Goal: Task Accomplishment & Management: Use online tool/utility

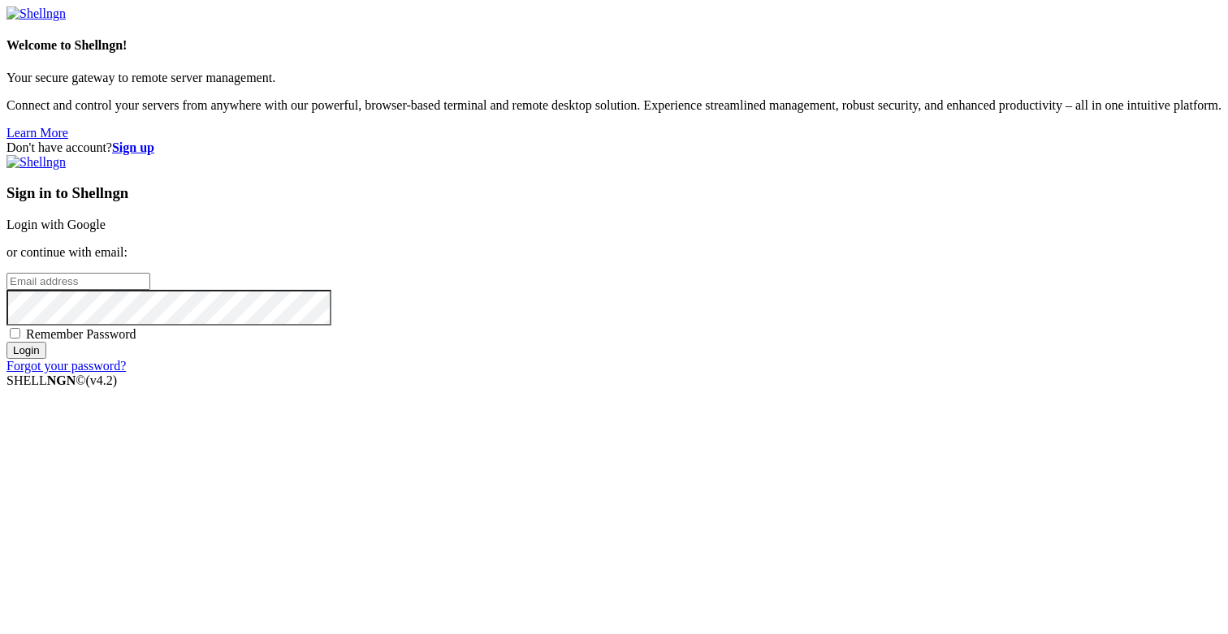
click at [106, 228] on link "Login with Google" at bounding box center [55, 225] width 99 height 14
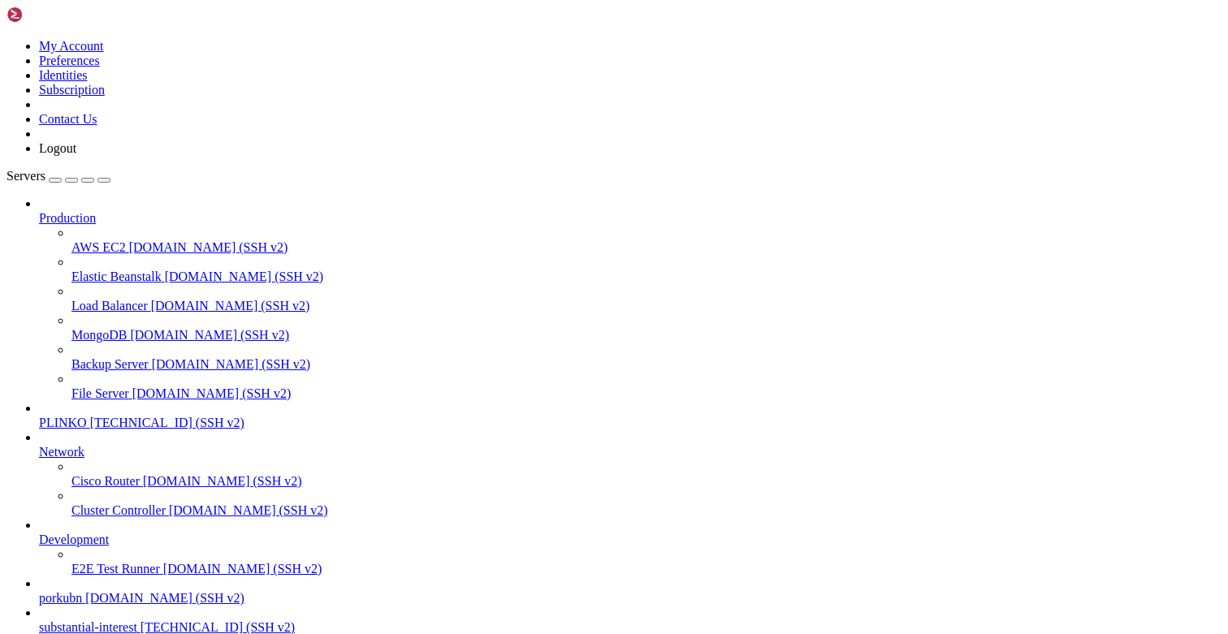
scroll to position [107, 0]
click at [107, 620] on link "substantial-interest [TECHNICAL_ID] (SSH v2)" at bounding box center [630, 627] width 1182 height 15
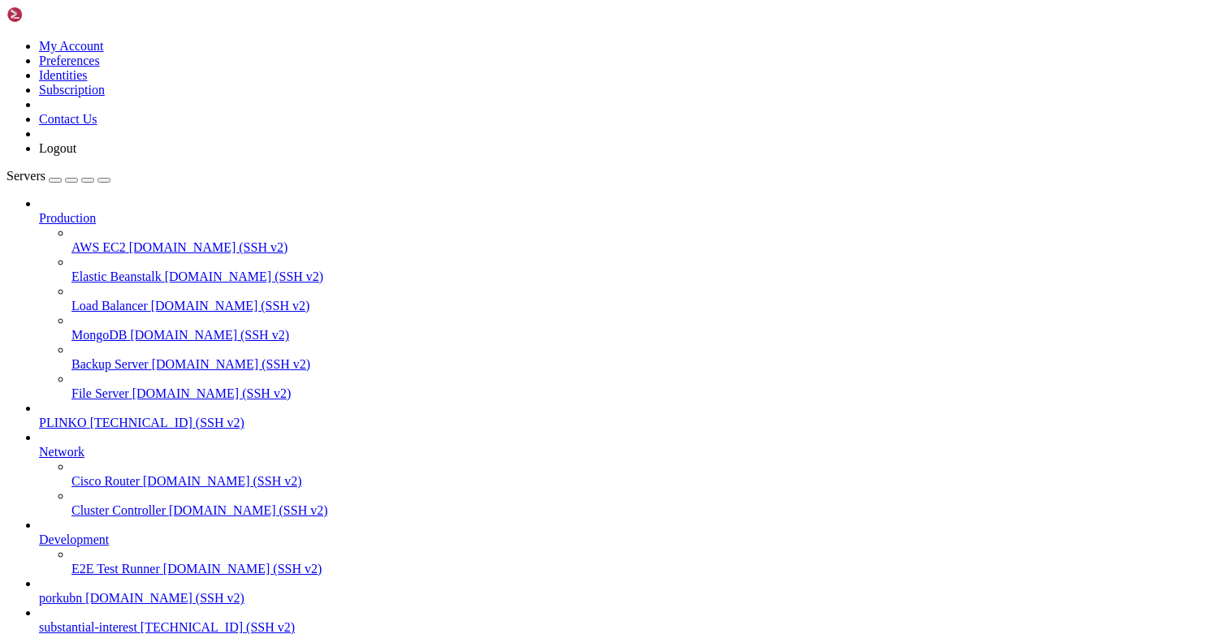
type input "/opt/facebook-etl/partner_fetcher"
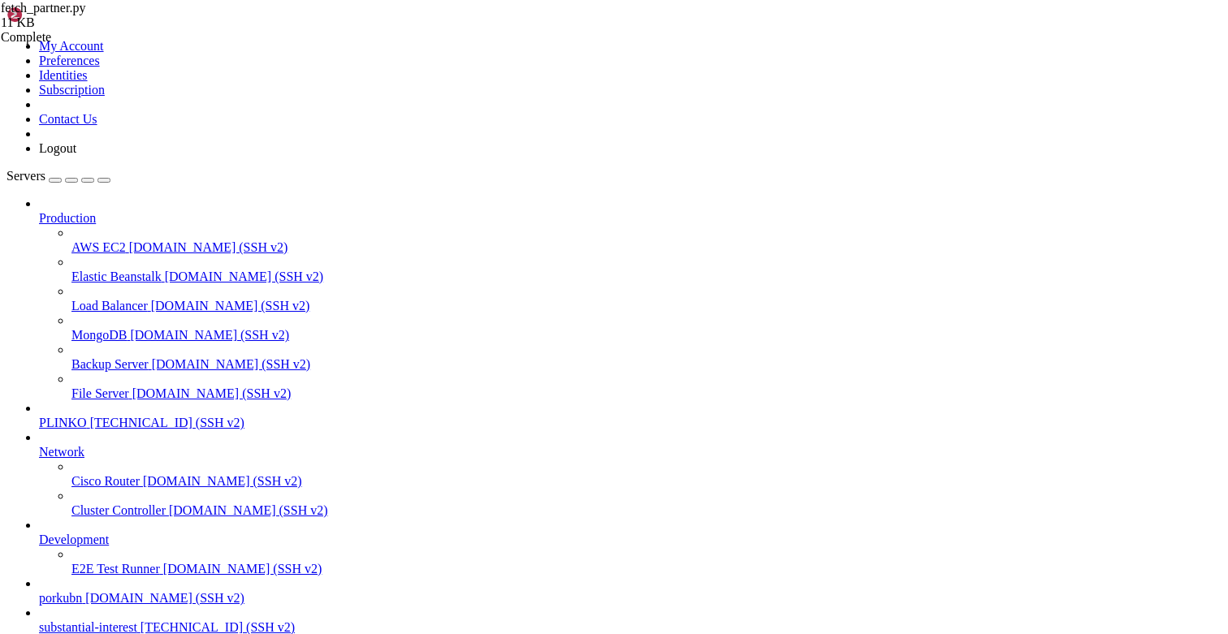
type textarea "main()"
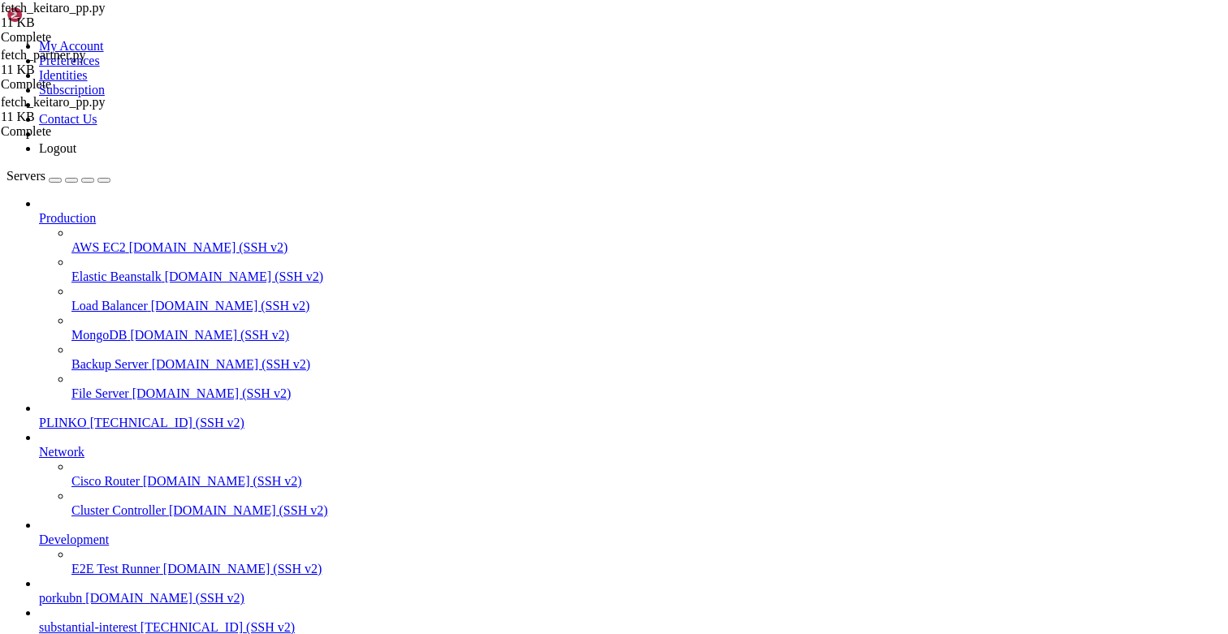
type textarea ""payout_usd": round(v["payout_usd"], 2),"
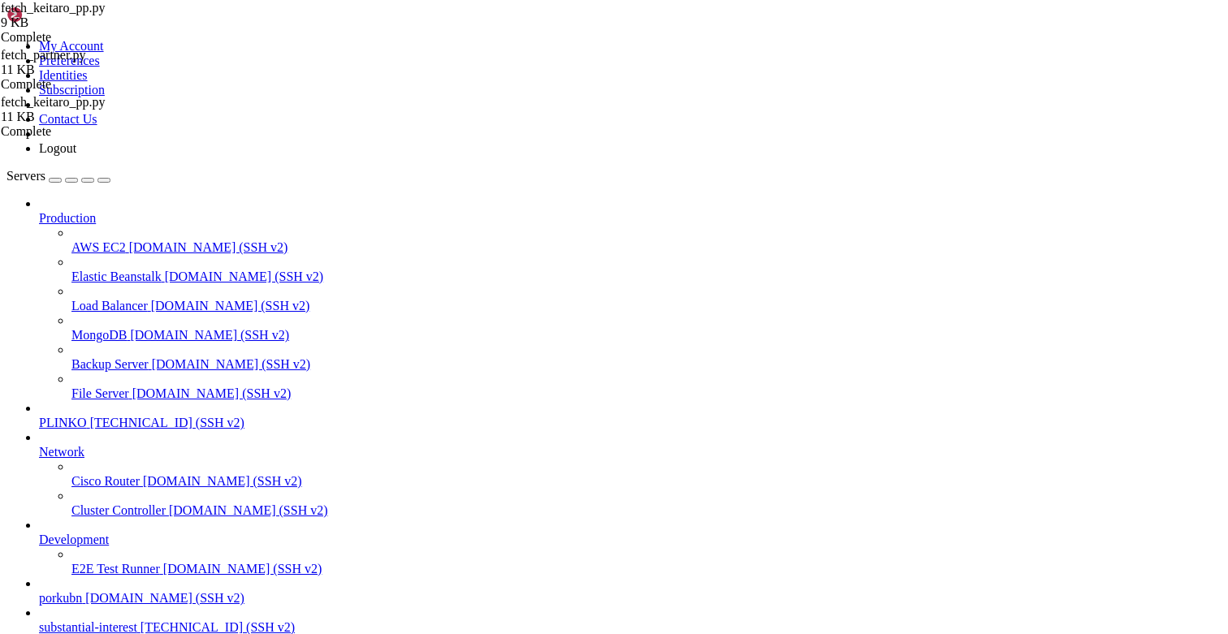
type input "/opt/facebook-etl"
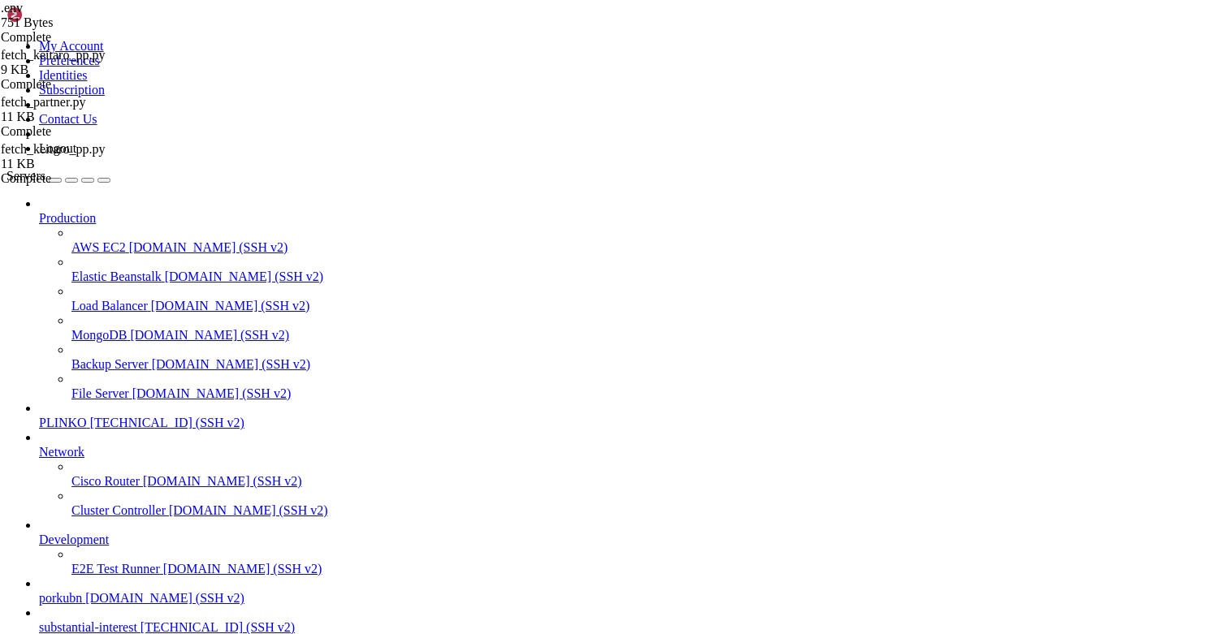
drag, startPoint x: 434, startPoint y: 330, endPoint x: 327, endPoint y: 327, distance: 107.2
paste textarea "0e887252f176aaf902332d5c2d0c32d7"
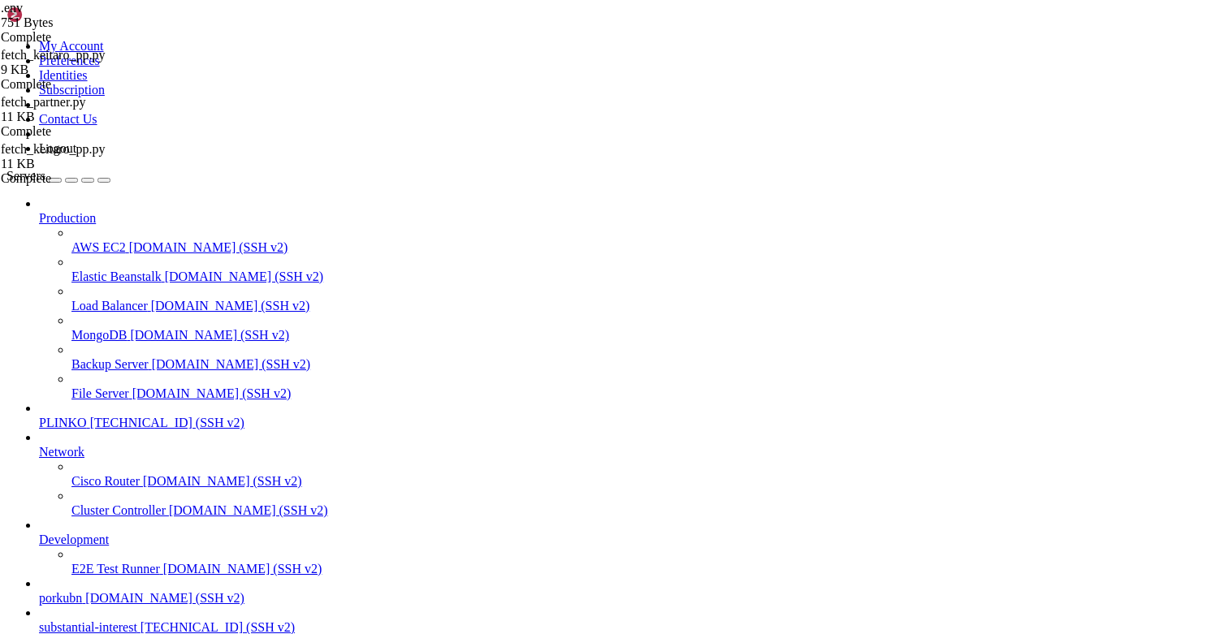
type textarea "KEITARO_ALLOWED_CAMPAIGN_IDS=101,102,103"
drag, startPoint x: 508, startPoint y: 356, endPoint x: 451, endPoint y: 356, distance: 56.8
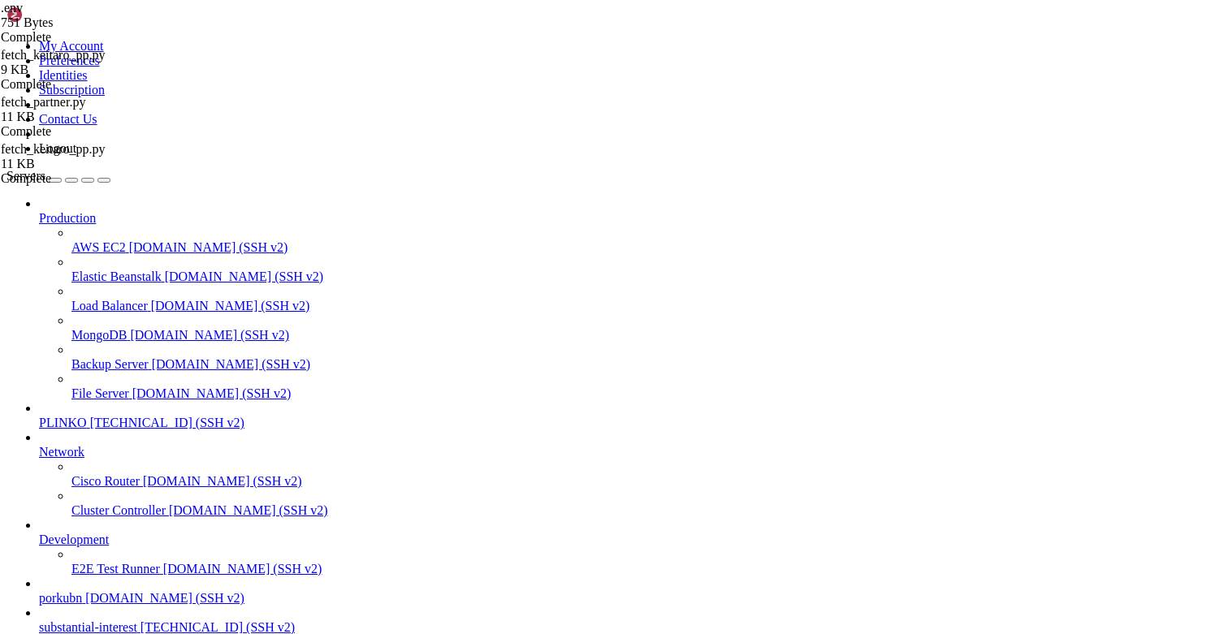
drag, startPoint x: 492, startPoint y: 355, endPoint x: 247, endPoint y: 354, distance: 245.2
drag, startPoint x: 501, startPoint y: 359, endPoint x: 433, endPoint y: 356, distance: 68.2
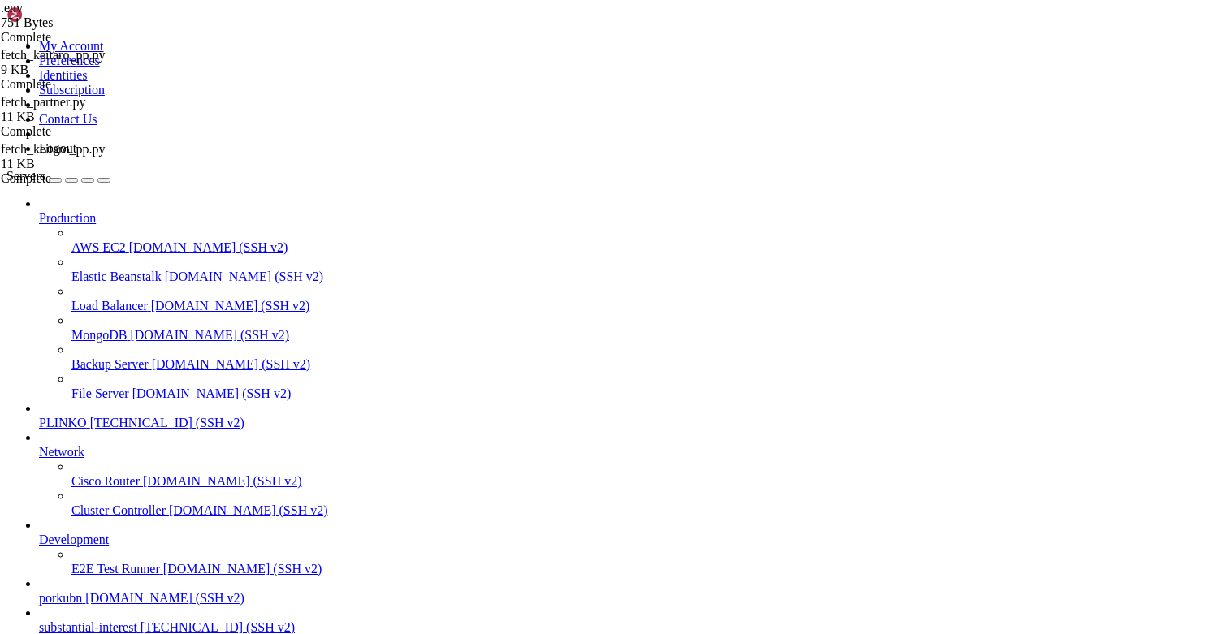
scroll to position [0, 6]
type textarea "KEITARO_ALLOWED_CAMPAIGN_GROUPS=Traffic Pump"
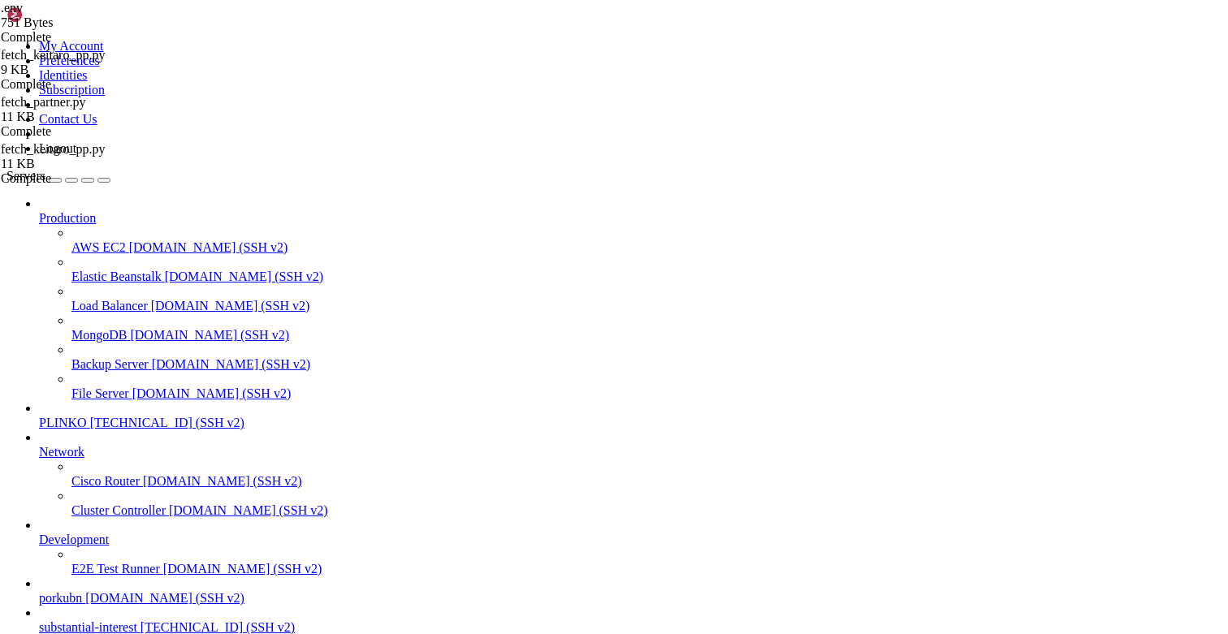
type textarea "KEITARO_TZ=[GEOGRAPHIC_DATA]/[GEOGRAPHIC_DATA]"
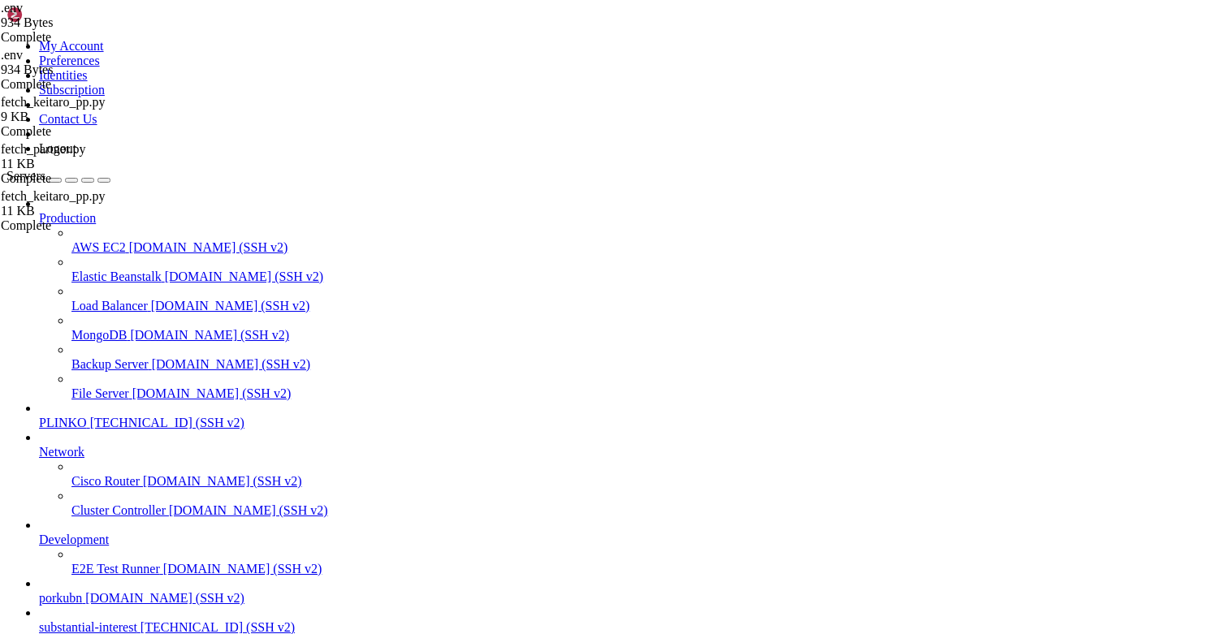
type textarea "DRY_RUN=1"
paste textarea "DUMP_TOP=<N>"
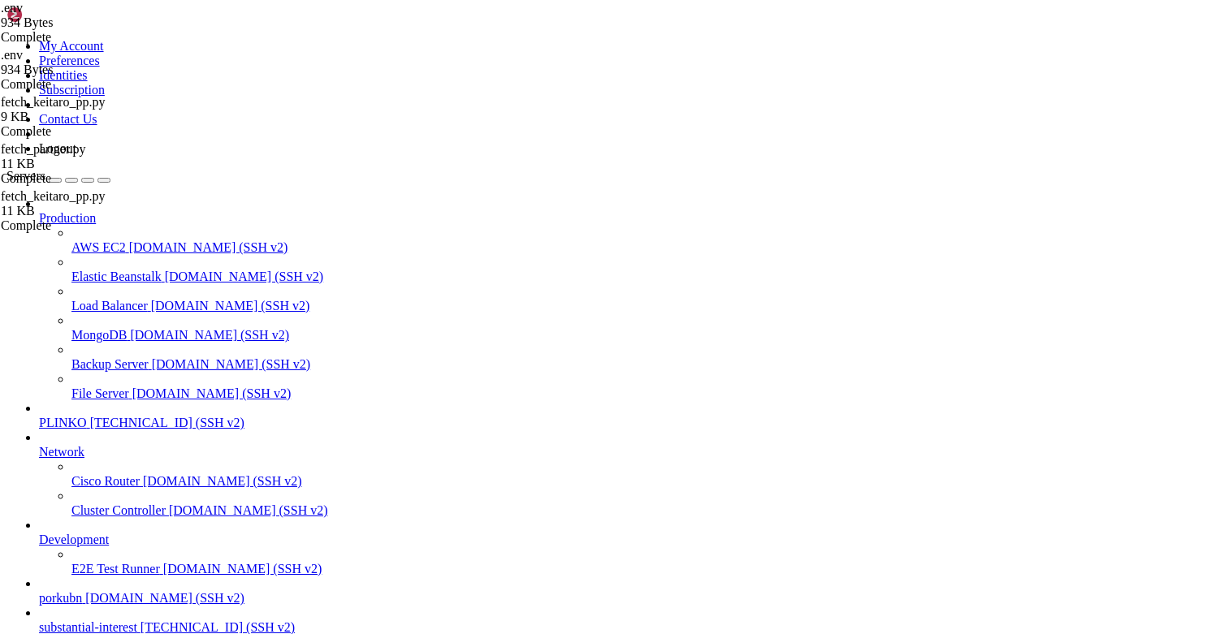
type textarea "DRY_RUN=1"
drag, startPoint x: 84, startPoint y: 1379, endPoint x: 14, endPoint y: 1265, distance: 134.5
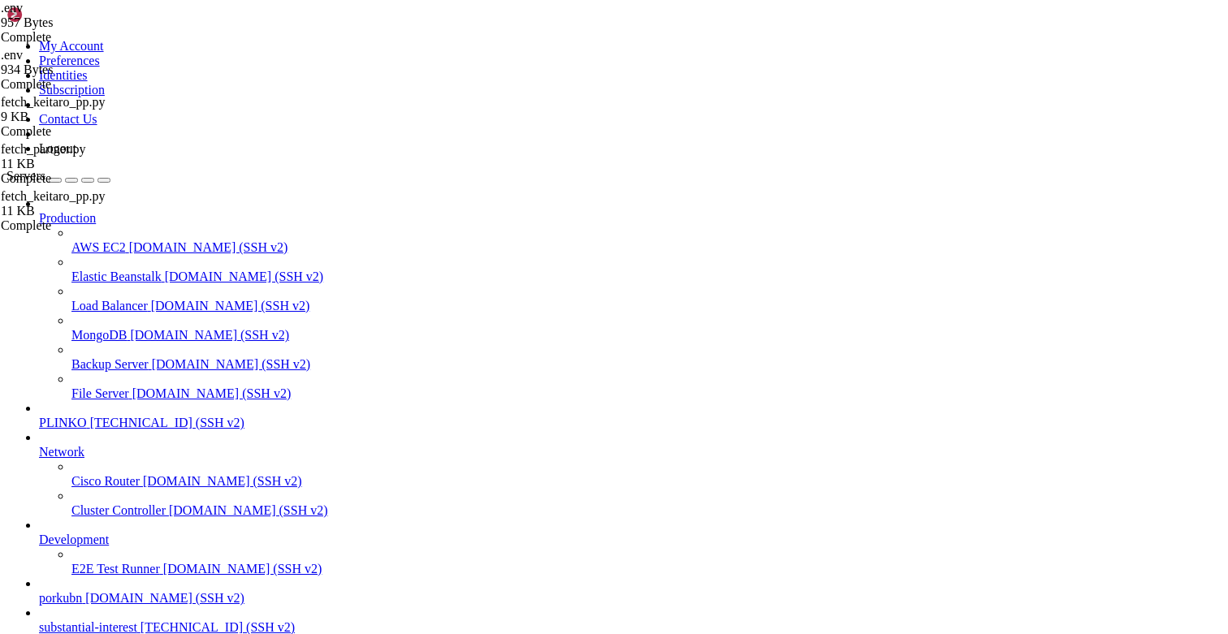
drag, startPoint x: 162, startPoint y: 1458, endPoint x: 15, endPoint y: 1281, distance: 230.1
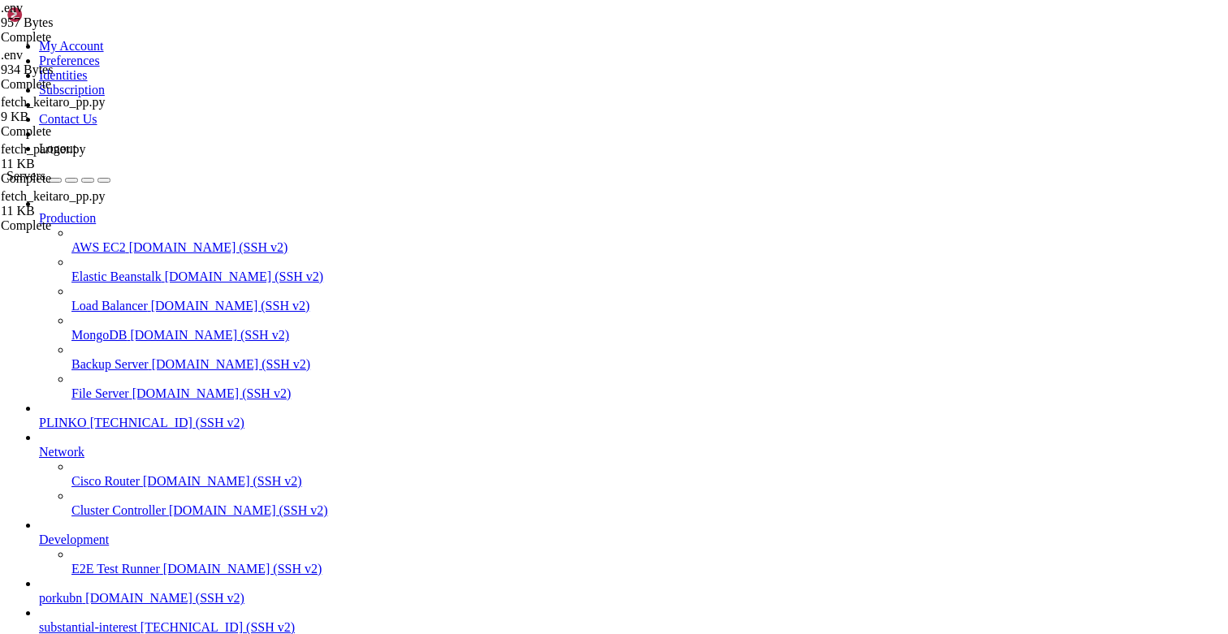
drag, startPoint x: 30, startPoint y: 1456, endPoint x: 13, endPoint y: 1453, distance: 17.2
drag, startPoint x: 293, startPoint y: 1343, endPoint x: 14, endPoint y: 1291, distance: 284.1
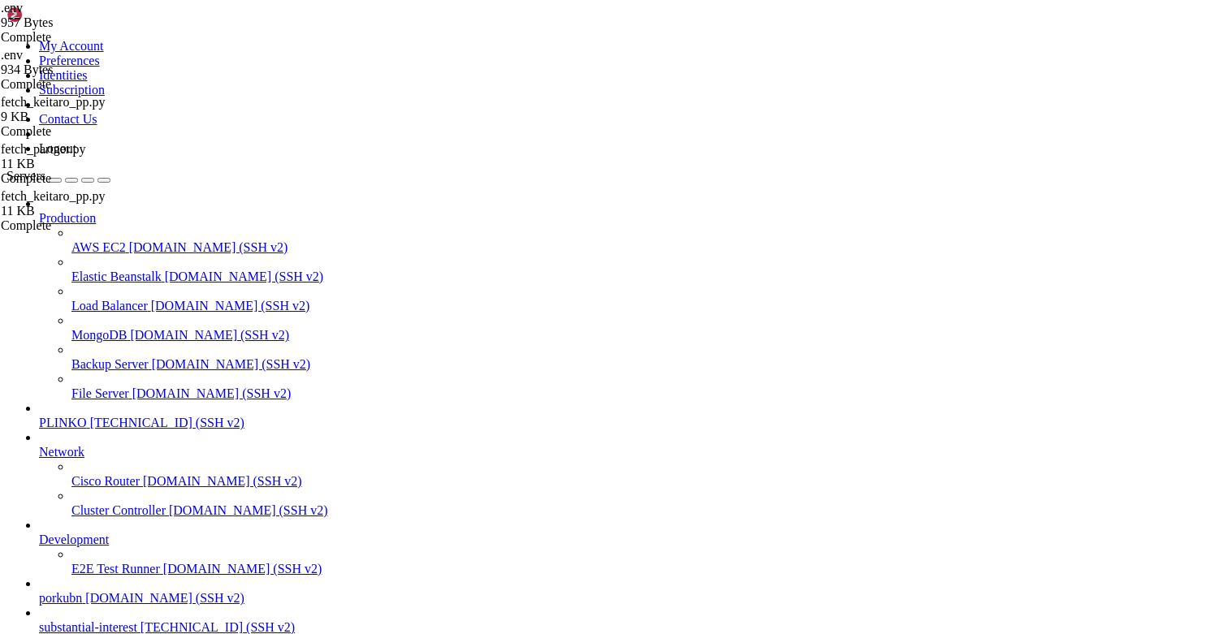
scroll to position [1134, 0]
drag, startPoint x: 231, startPoint y: 1319, endPoint x: 13, endPoint y: 1189, distance: 253.4
drag, startPoint x: 44, startPoint y: 1166, endPoint x: 13, endPoint y: 1087, distance: 84.6
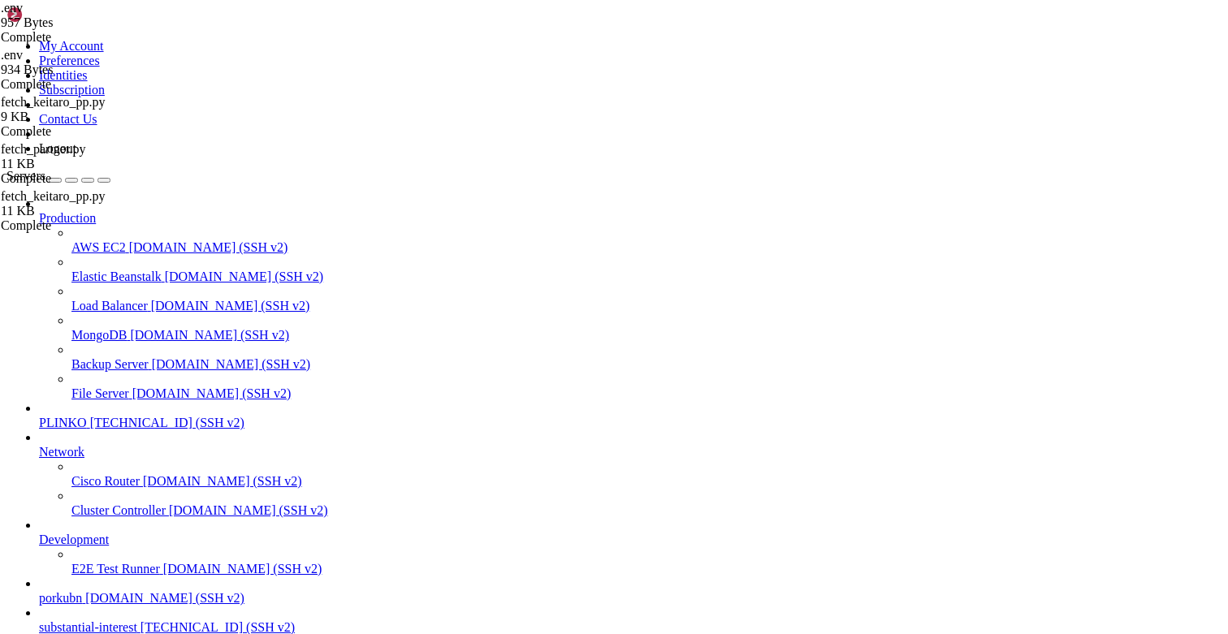
scroll to position [1170, 0]
drag, startPoint x: 60, startPoint y: 1223, endPoint x: 15, endPoint y: 1099, distance: 132.3
drag, startPoint x: 24, startPoint y: 1062, endPoint x: 12, endPoint y: 1034, distance: 29.9
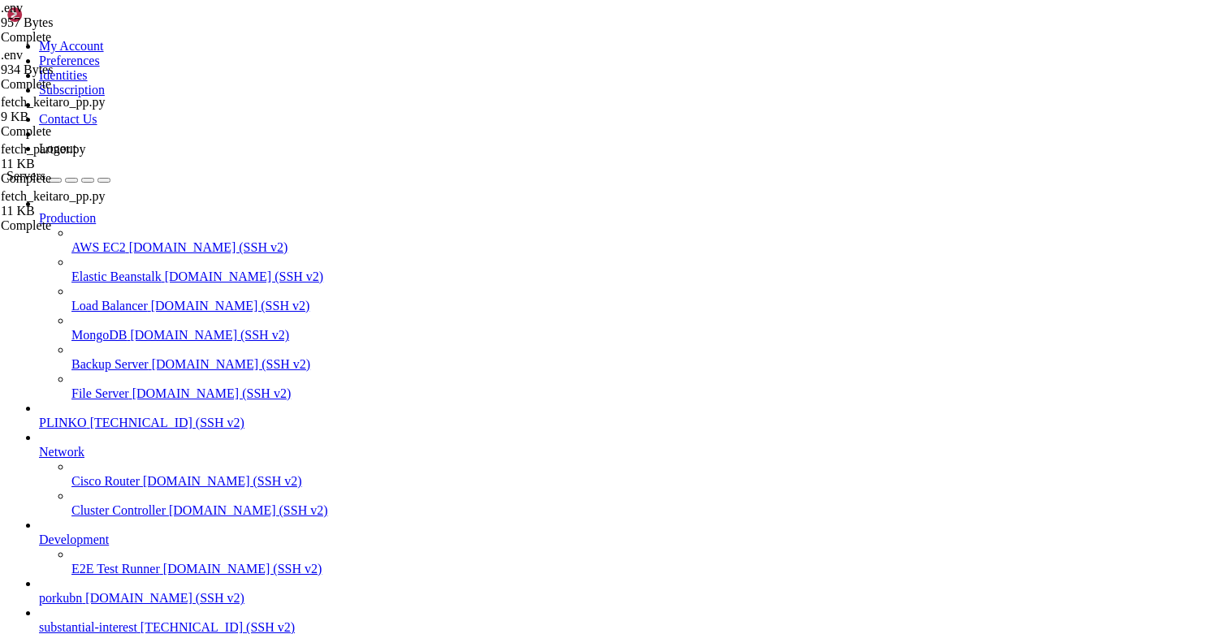
scroll to position [1621, 0]
drag, startPoint x: 257, startPoint y: 1379, endPoint x: 15, endPoint y: 1293, distance: 255.8
copy div "root@substantialinterest:/opt/facebook-etl/partner_fetcher# CID=$([PERSON_NAME]…"
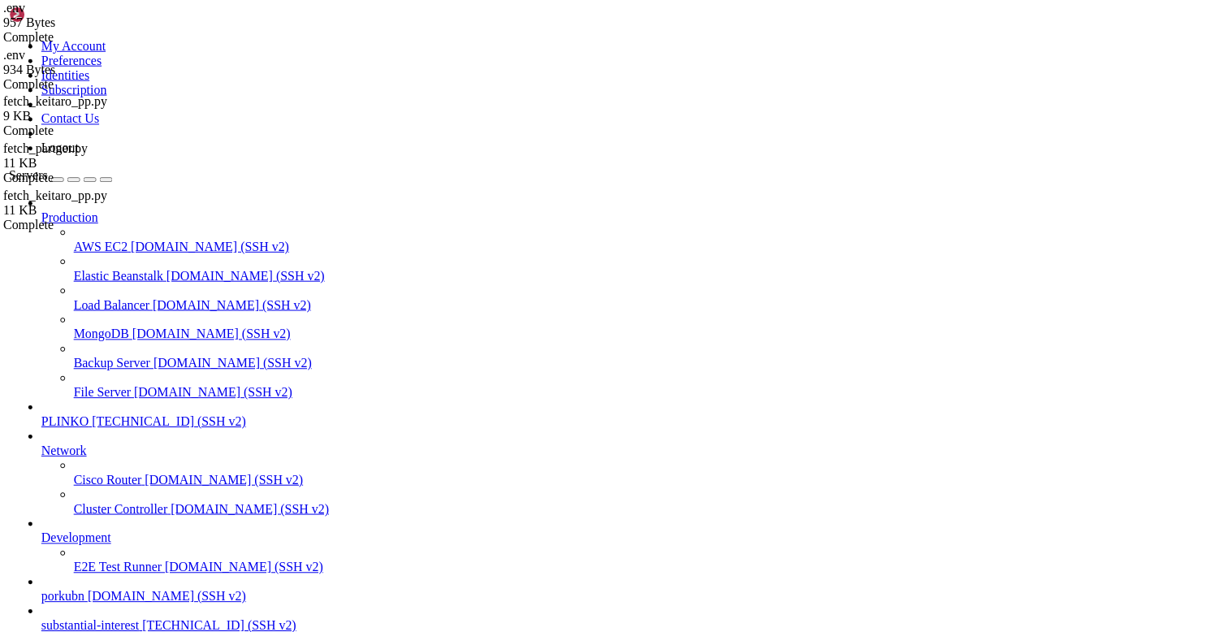
scroll to position [1917, 0]
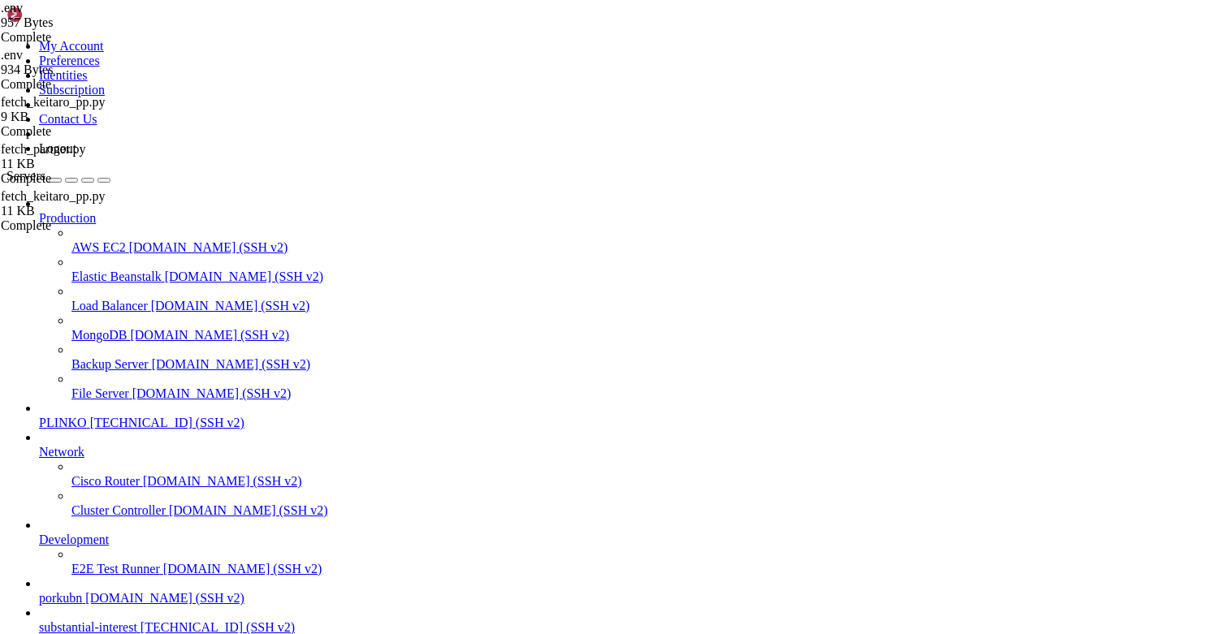
drag, startPoint x: 86, startPoint y: 1399, endPoint x: 15, endPoint y: 1212, distance: 199.9
copy div "root@substantialinterest:/opt/facebook-etl/partner_fetcher# CID=$(docker compos…"
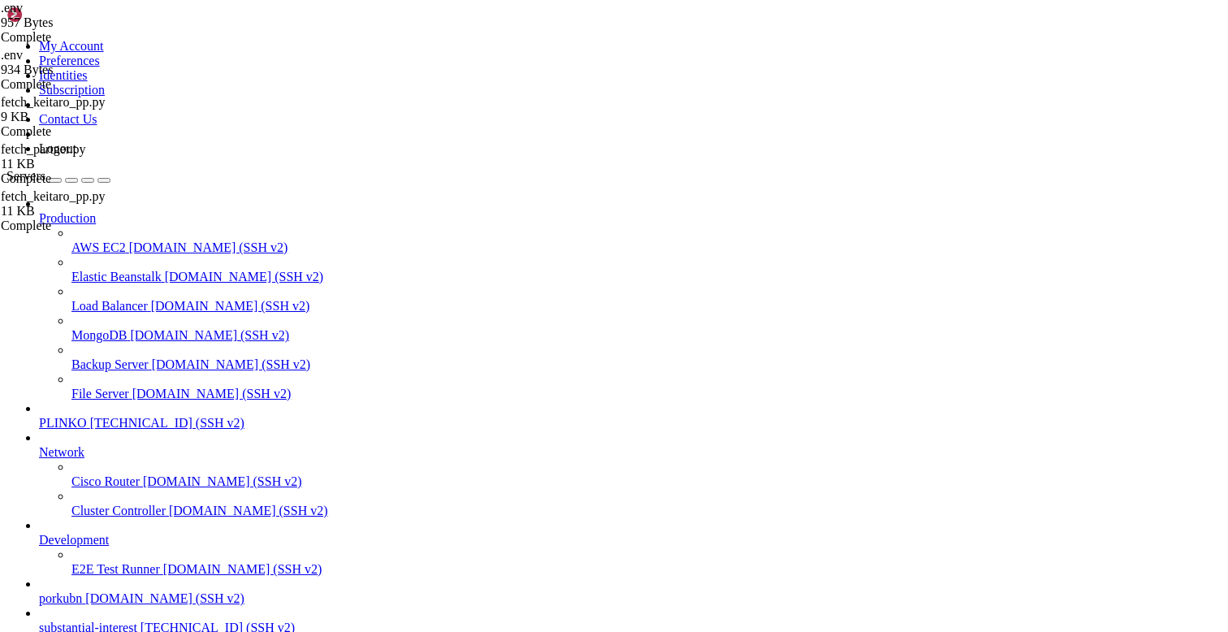
scroll to position [1985, 0]
drag, startPoint x: 173, startPoint y: 1455, endPoint x: 13, endPoint y: 1438, distance: 160.9
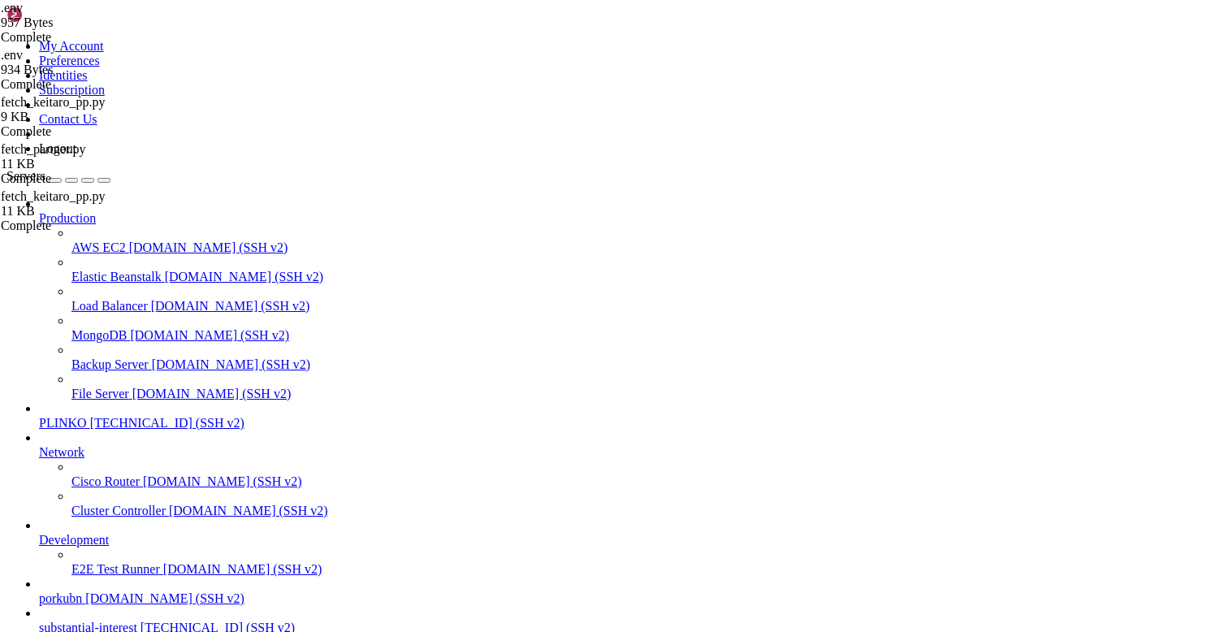
type textarea "- GOOGLE_SA_JSON_PATH=/run/secrets/project-id-7334803228924158085-53fd79a65f73.…"
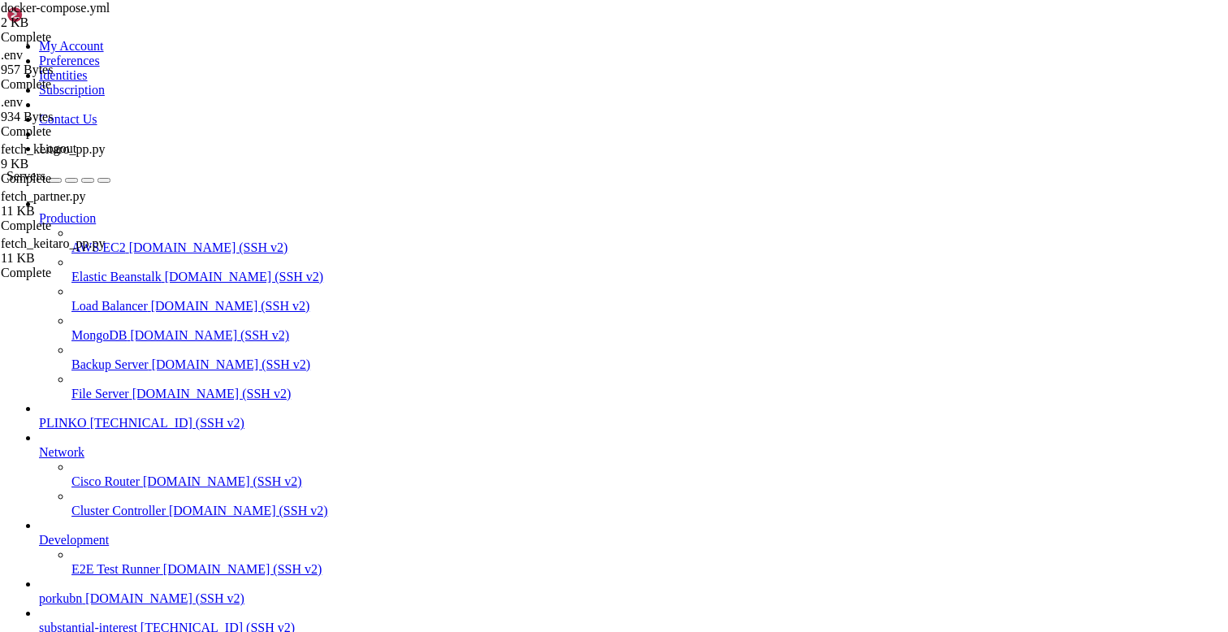
scroll to position [0, 2]
paste textarea "# - KEITARO_ALLOWED_CAMPAIGN_GROUPS=Traffic Pump,Prod"
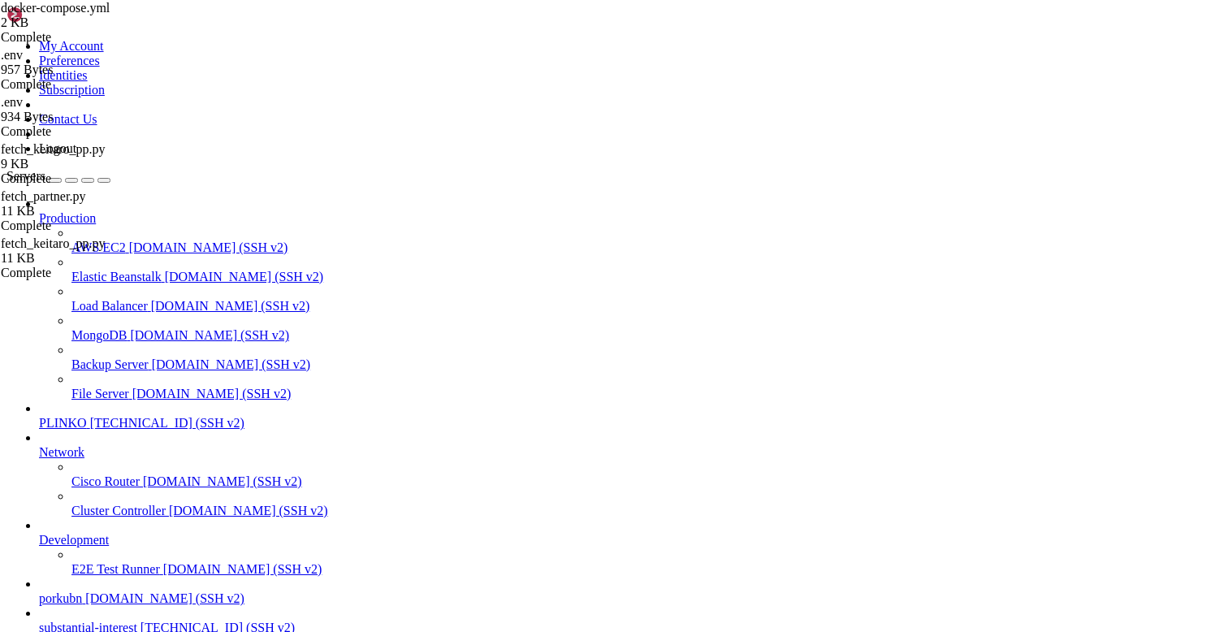
scroll to position [0, 2]
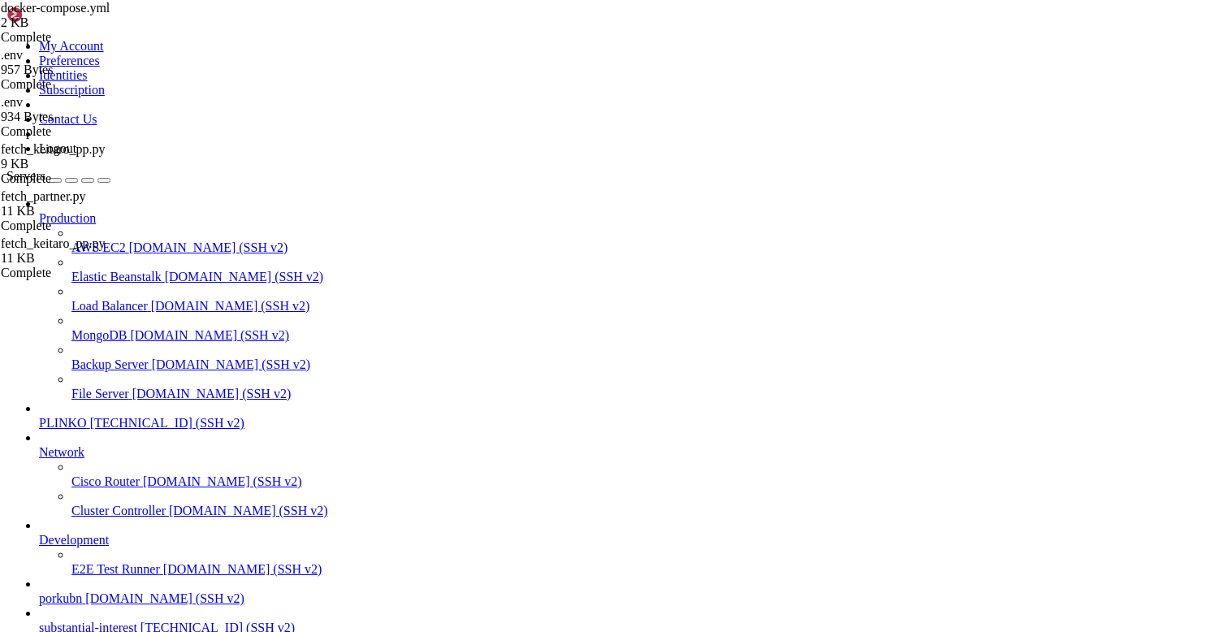
drag, startPoint x: 594, startPoint y: 408, endPoint x: 525, endPoint y: 417, distance: 69.6
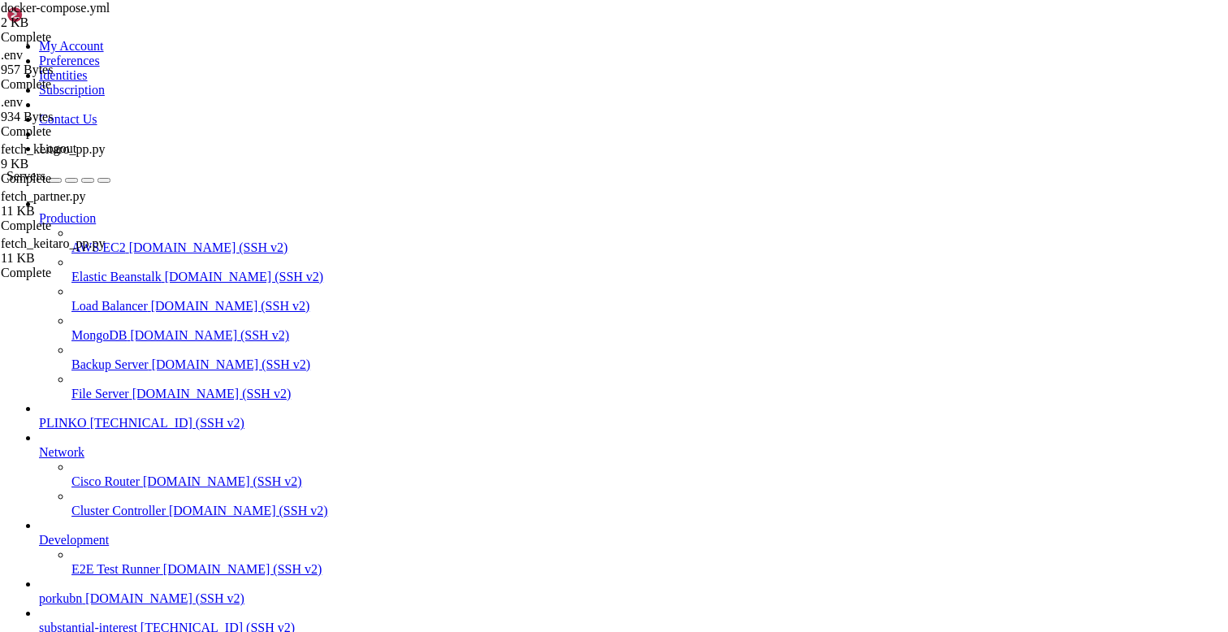
type textarea "# фильтры (опционально):"
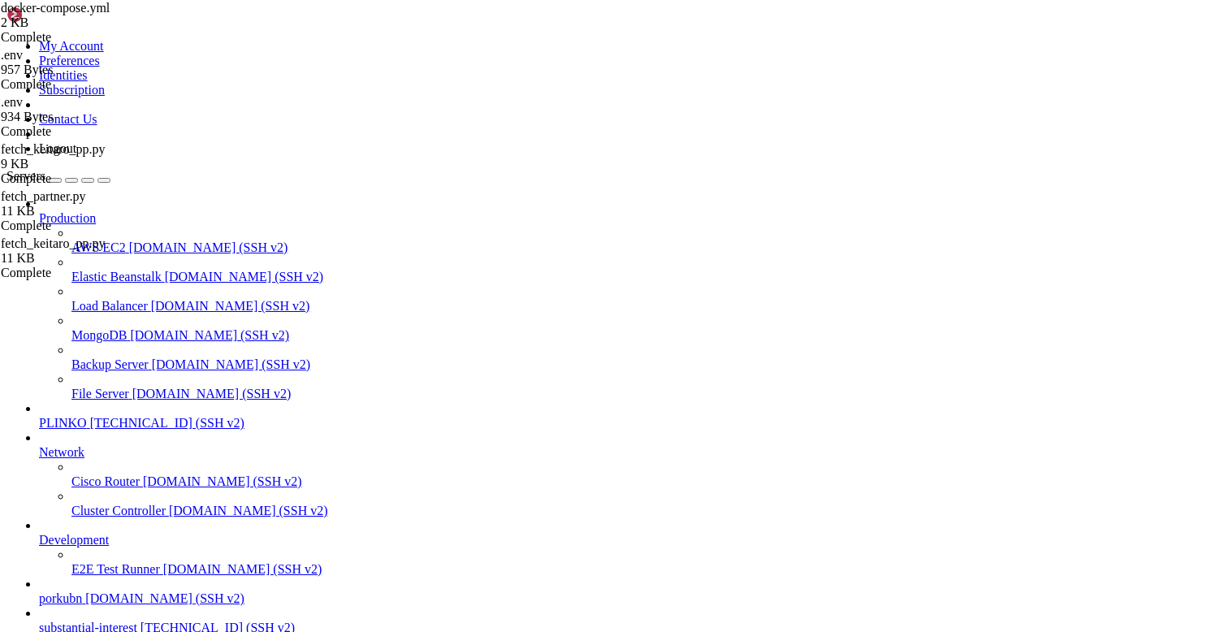
drag, startPoint x: 112, startPoint y: 1406, endPoint x: 15, endPoint y: 1326, distance: 125.7
drag, startPoint x: 145, startPoint y: 1362, endPoint x: 31, endPoint y: 1121, distance: 266.9
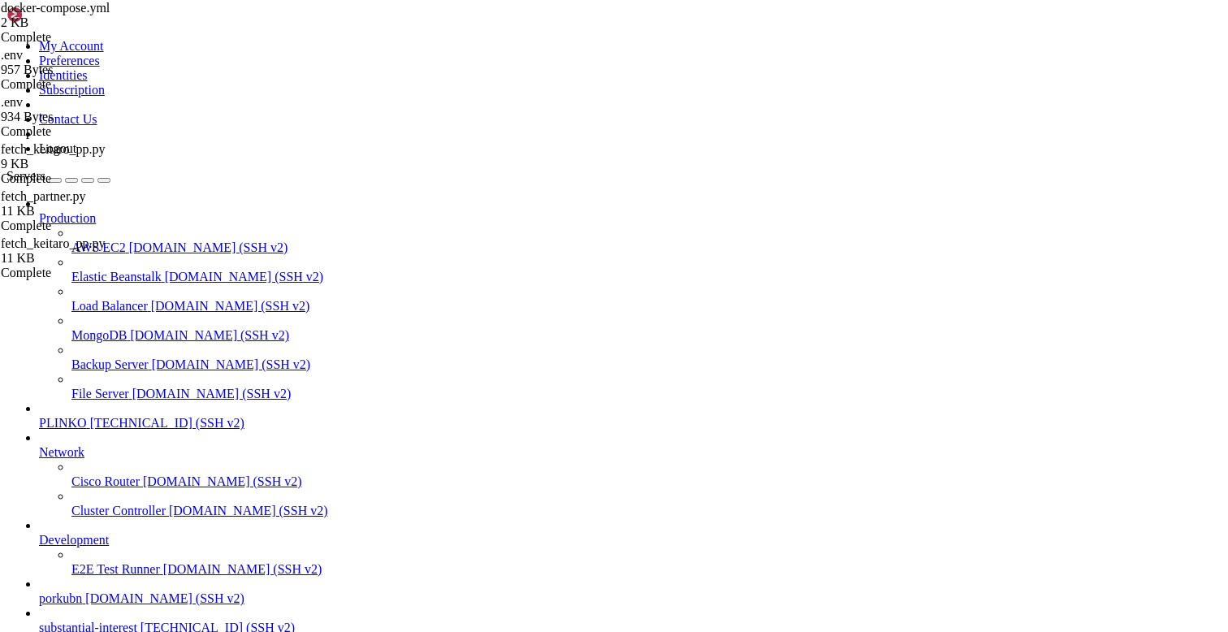
drag, startPoint x: 30, startPoint y: 1105, endPoint x: 13, endPoint y: 1070, distance: 38.9
drag, startPoint x: 150, startPoint y: 1308, endPoint x: 38, endPoint y: 1070, distance: 263.0
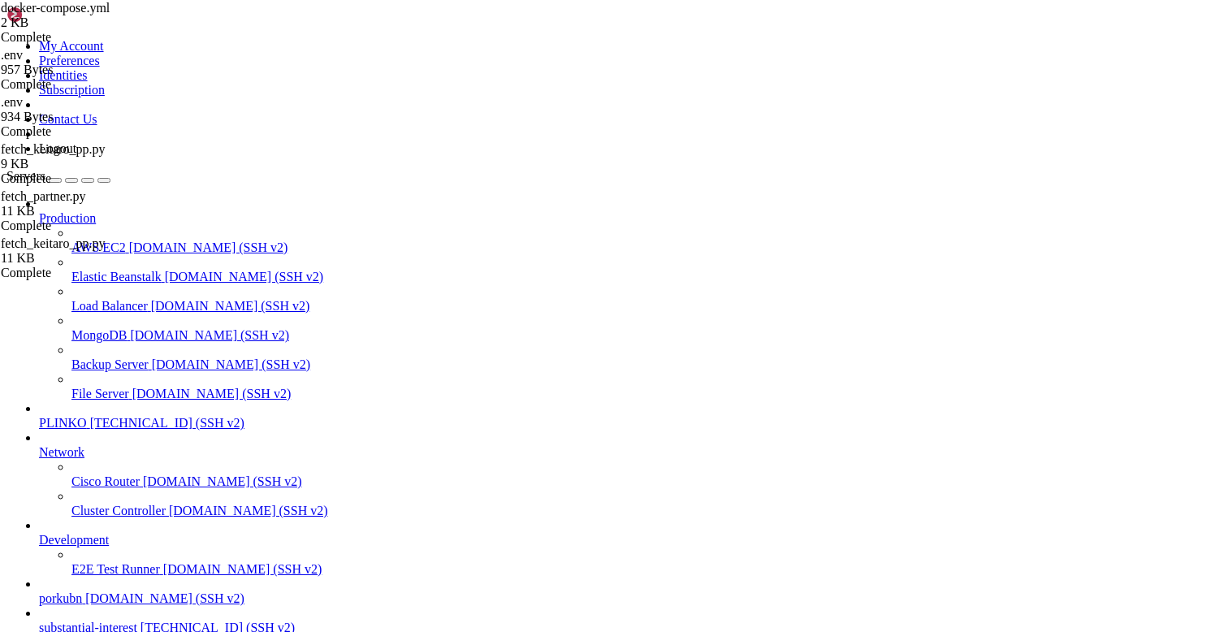
drag, startPoint x: 38, startPoint y: 1070, endPoint x: 11, endPoint y: 1016, distance: 60.6
drag, startPoint x: 80, startPoint y: 1158, endPoint x: 13, endPoint y: 1143, distance: 69.0
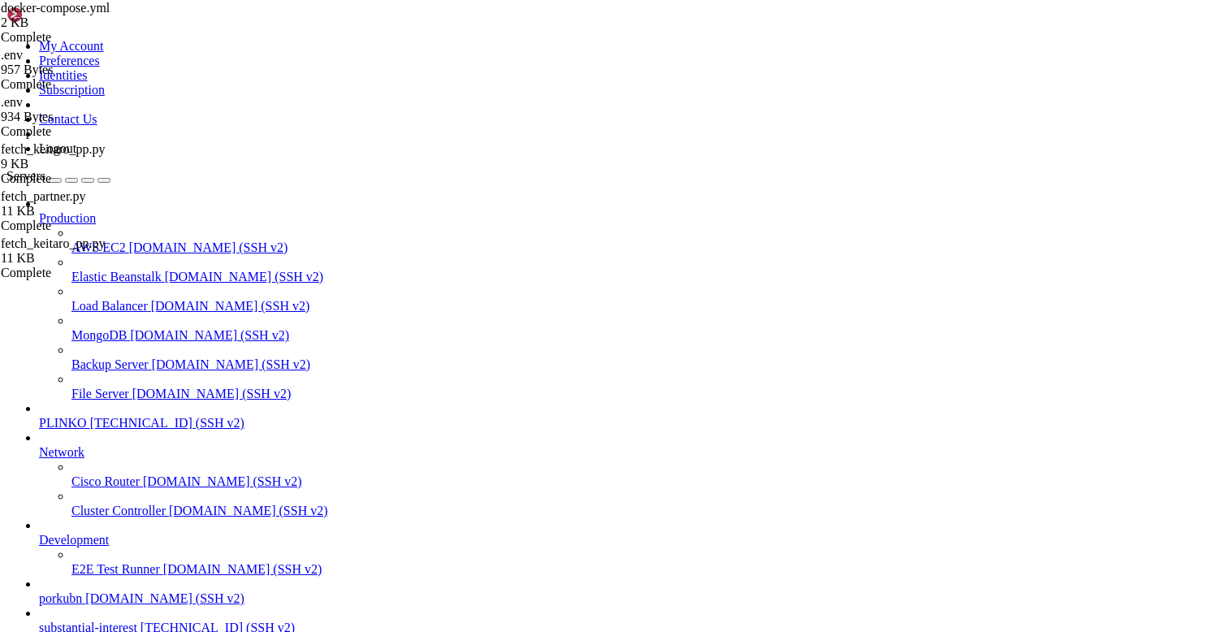
copy div "lore@ipsumdolorsitametco:/adi/elitsedd-eiu/tempori_utlabor# # 9) etdolor magnaa…"
